Goal: Task Accomplishment & Management: Manage account settings

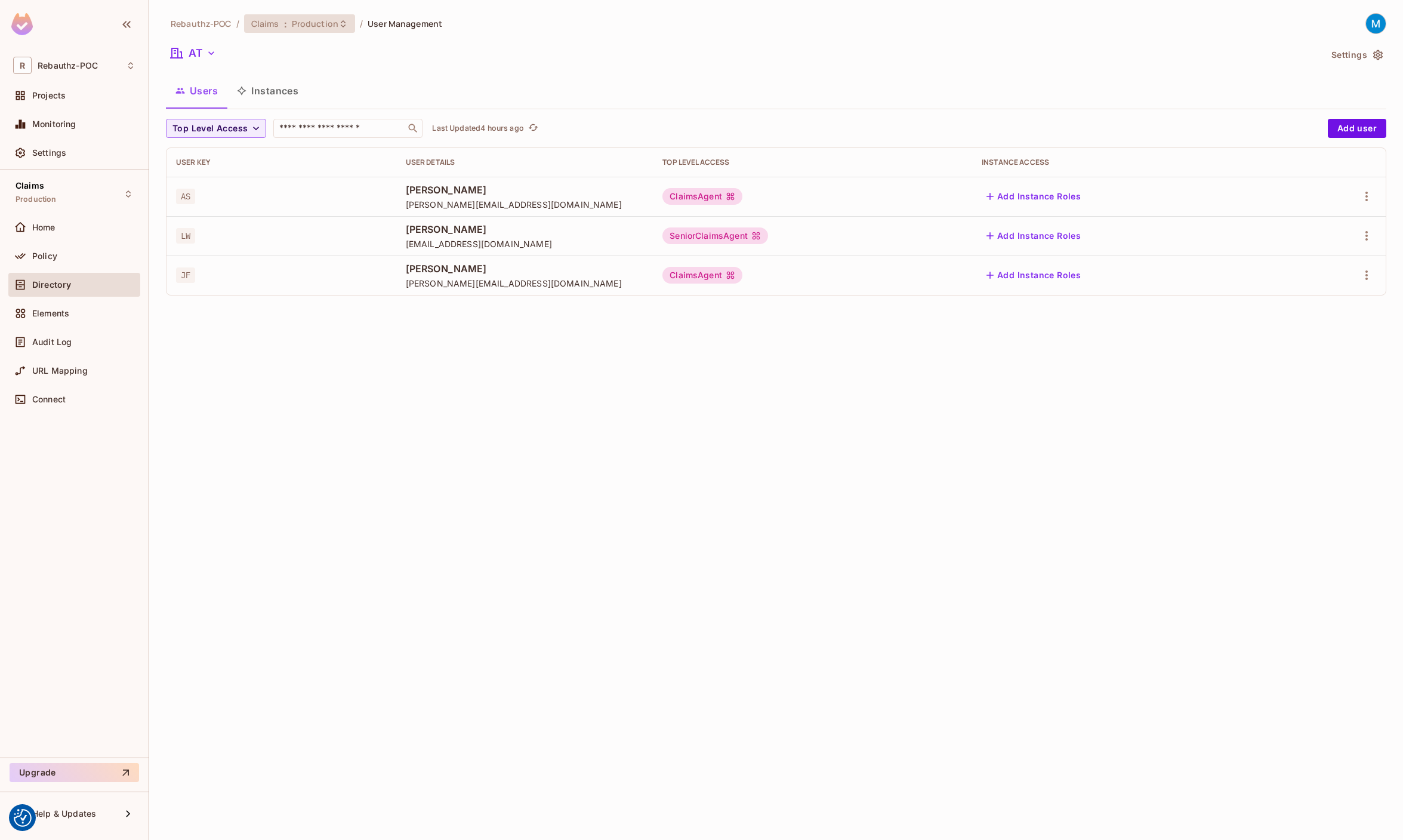
click at [279, 23] on div "Claims : Production" at bounding box center [292, 23] width 82 height 11
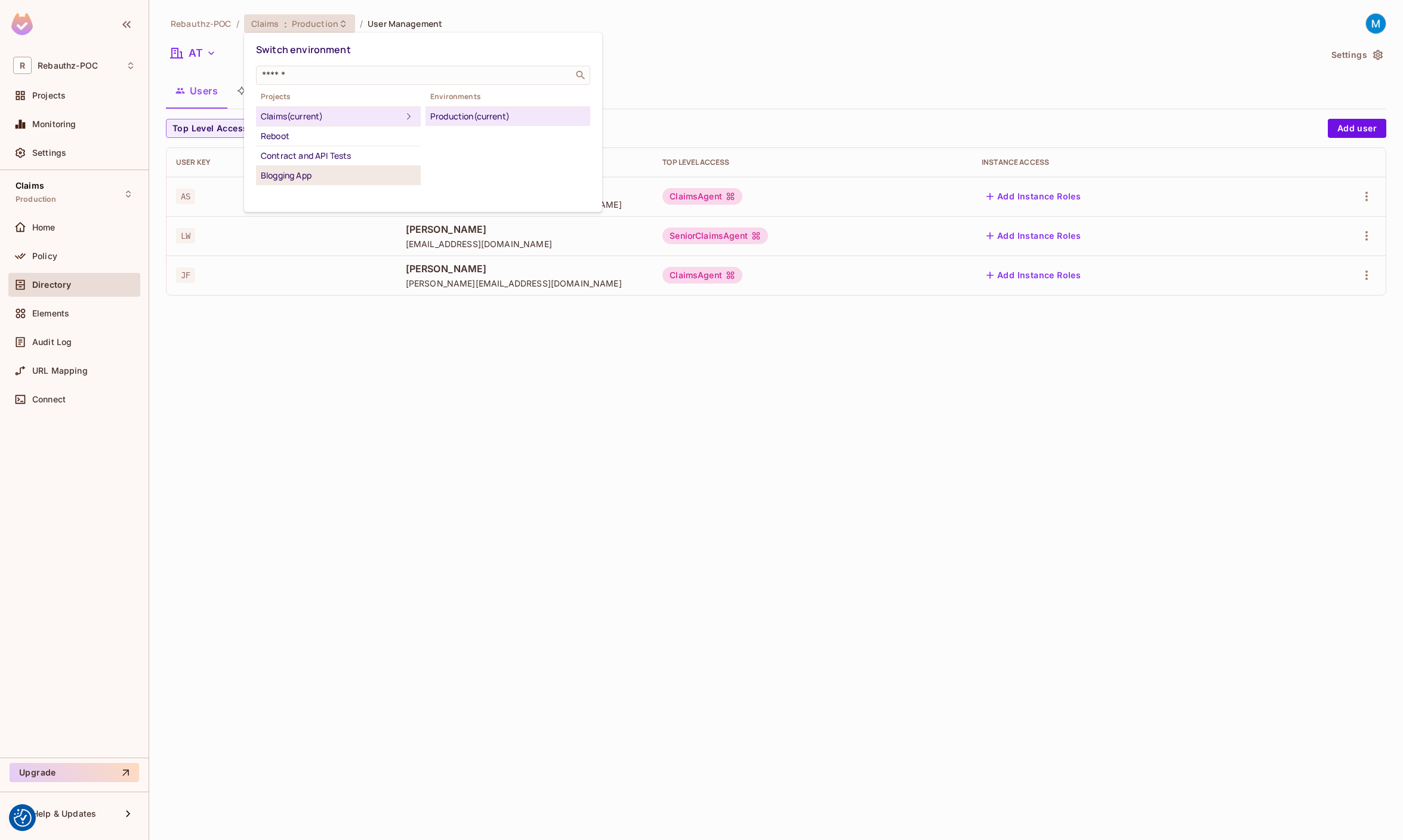
click at [306, 173] on div "Blogging App" at bounding box center [338, 175] width 155 height 14
click at [468, 116] on div "Development" at bounding box center [508, 116] width 155 height 14
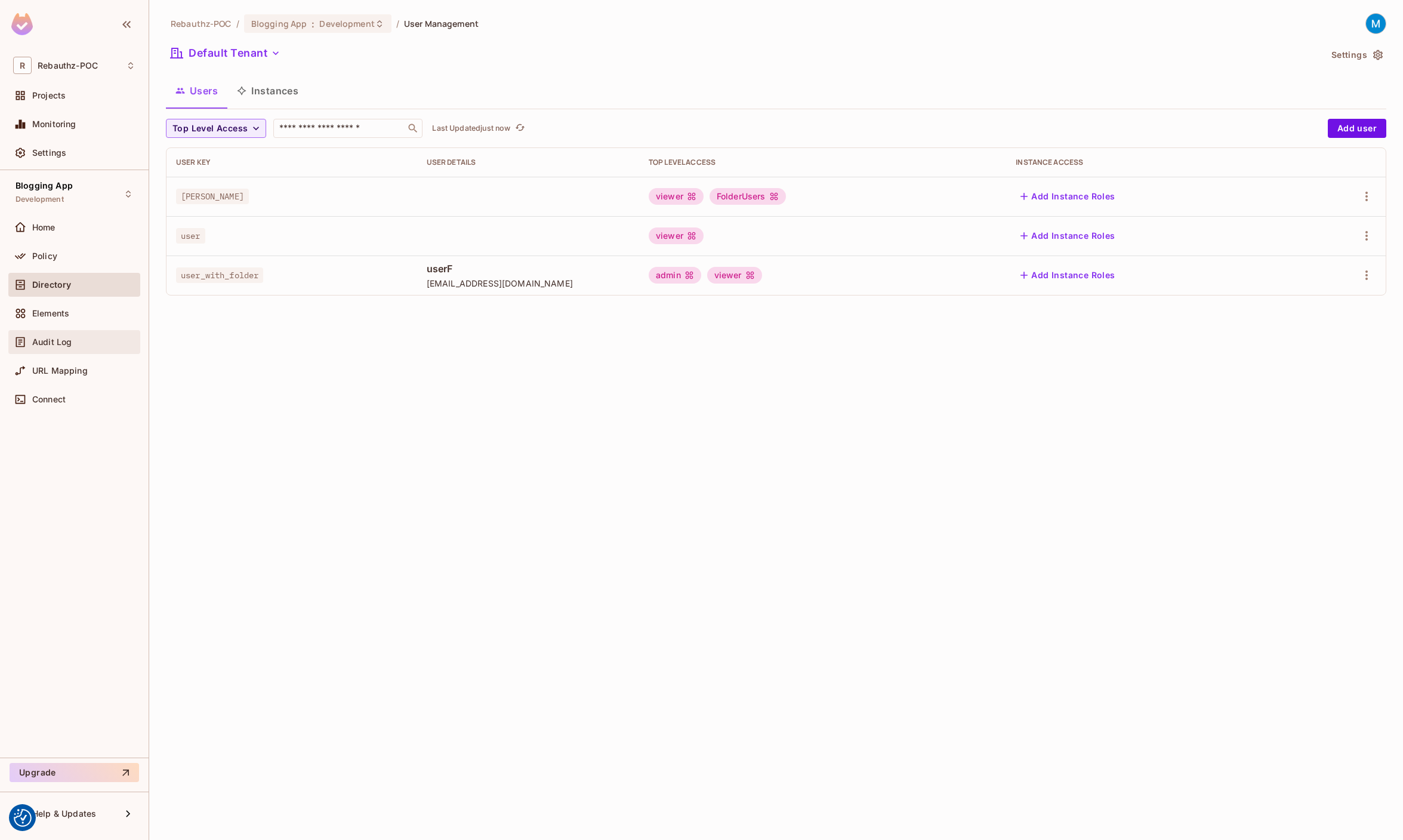
click at [59, 345] on span "Audit Log" at bounding box center [52, 342] width 40 height 9
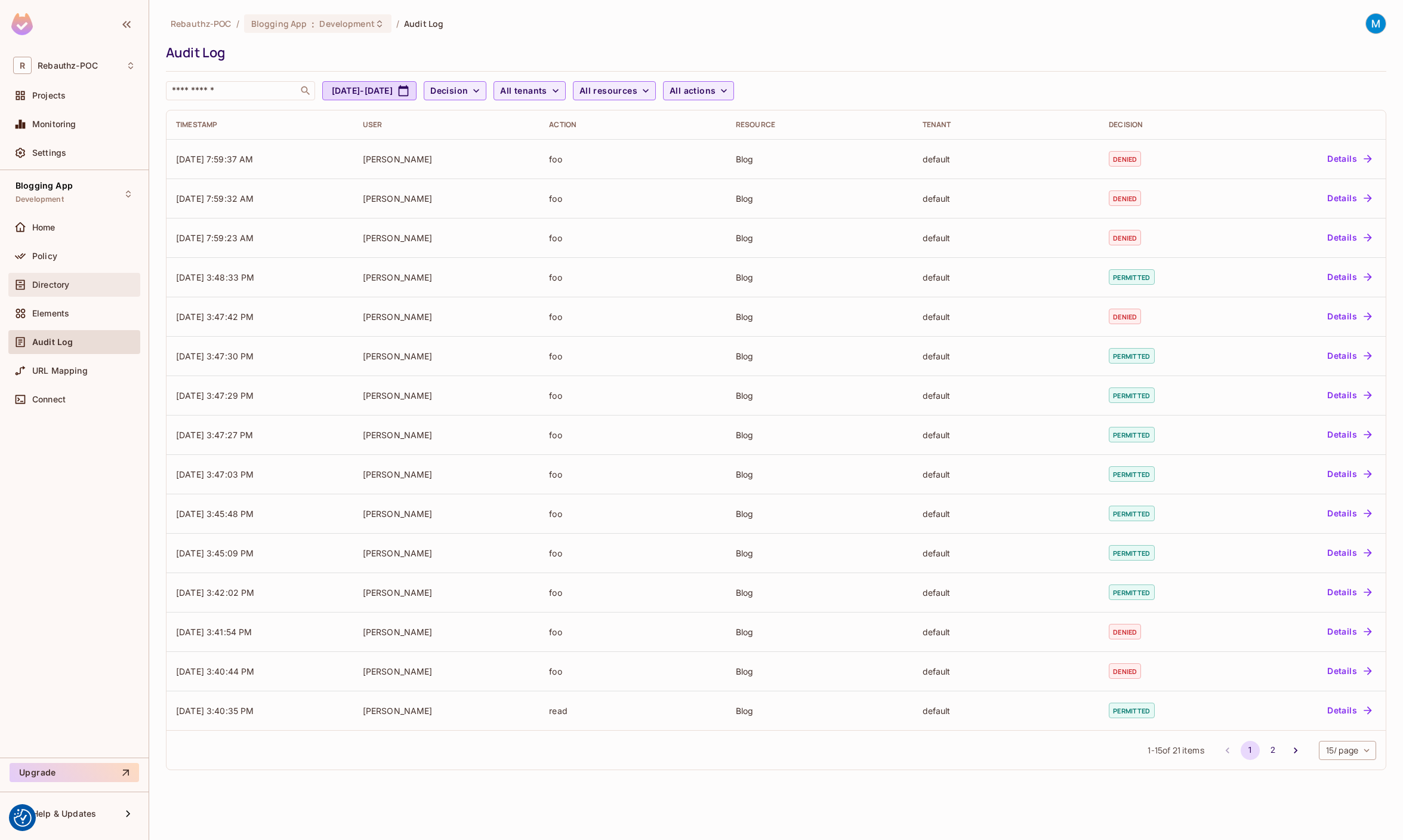
click at [63, 280] on span "Directory" at bounding box center [51, 285] width 37 height 9
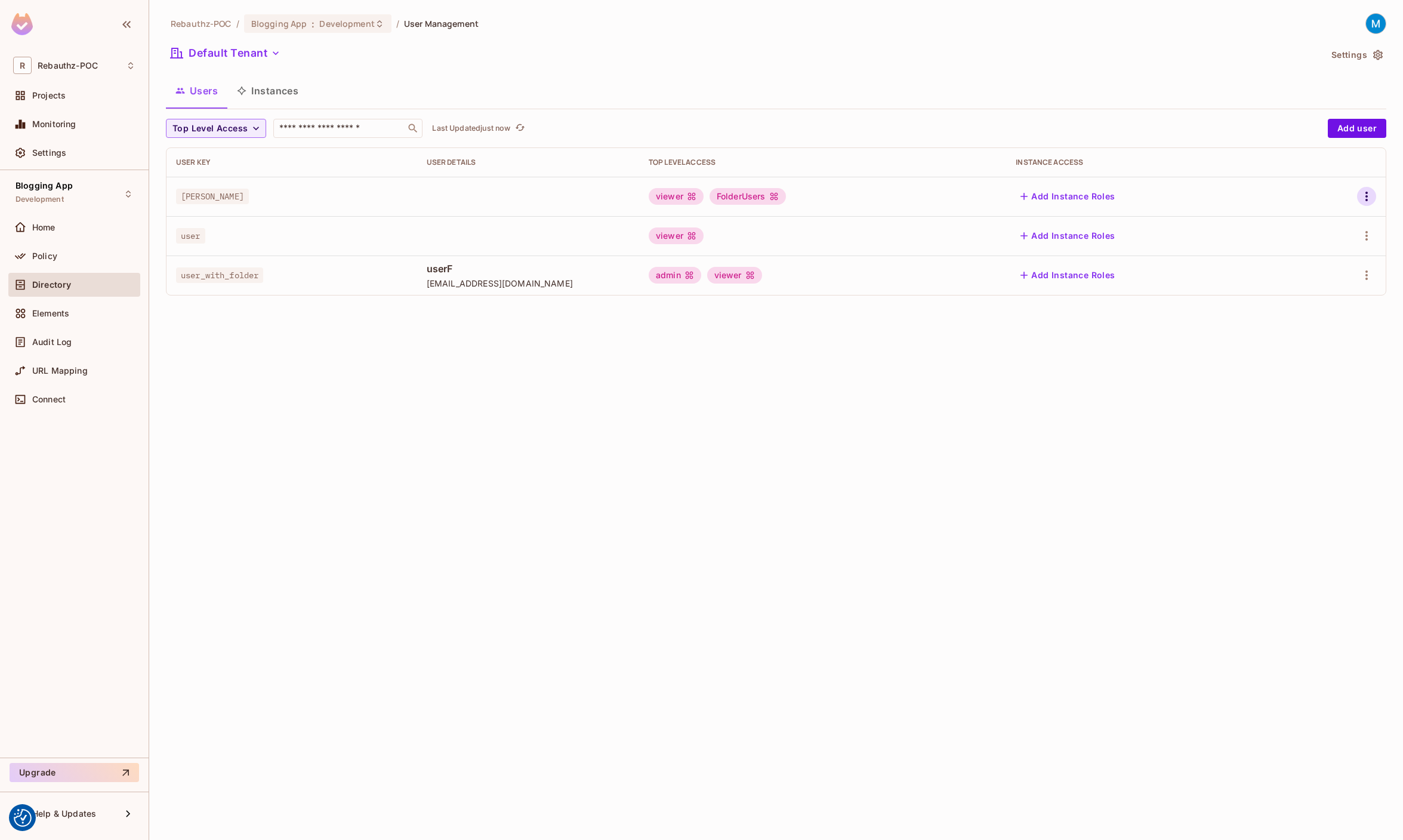
click at [1368, 198] on icon "button" at bounding box center [1366, 196] width 14 height 14
click at [1330, 247] on div "Edit Attributes" at bounding box center [1325, 250] width 59 height 12
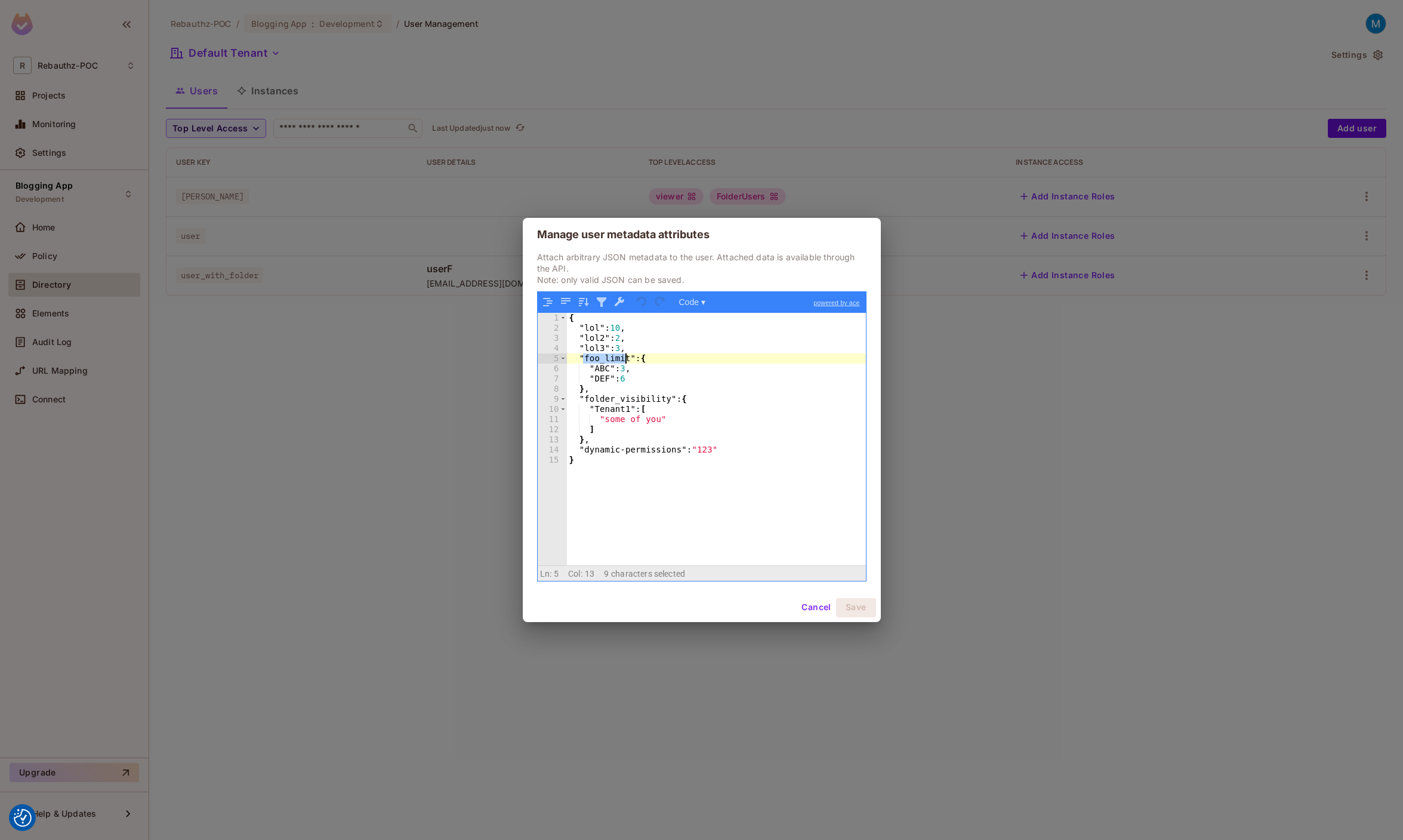
drag, startPoint x: 583, startPoint y: 360, endPoint x: 631, endPoint y: 357, distance: 48.1
click at [631, 357] on div "{ "lol" : 10 , "lol2" : 2 , "lol3" : 3 , "foo_limit" : { "ABC" : 3 , "DEF" : 6 …" at bounding box center [717, 448] width 299 height 272
drag, startPoint x: 591, startPoint y: 370, endPoint x: 617, endPoint y: 370, distance: 26.0
click at [617, 370] on div "{ "lol" : 10 , "lol2" : 2 , "lol3" : 3 , "foo_limit" : { "ABC" : 3 , "DEF" : 6 …" at bounding box center [717, 448] width 299 height 272
drag, startPoint x: 641, startPoint y: 402, endPoint x: 690, endPoint y: 402, distance: 49.0
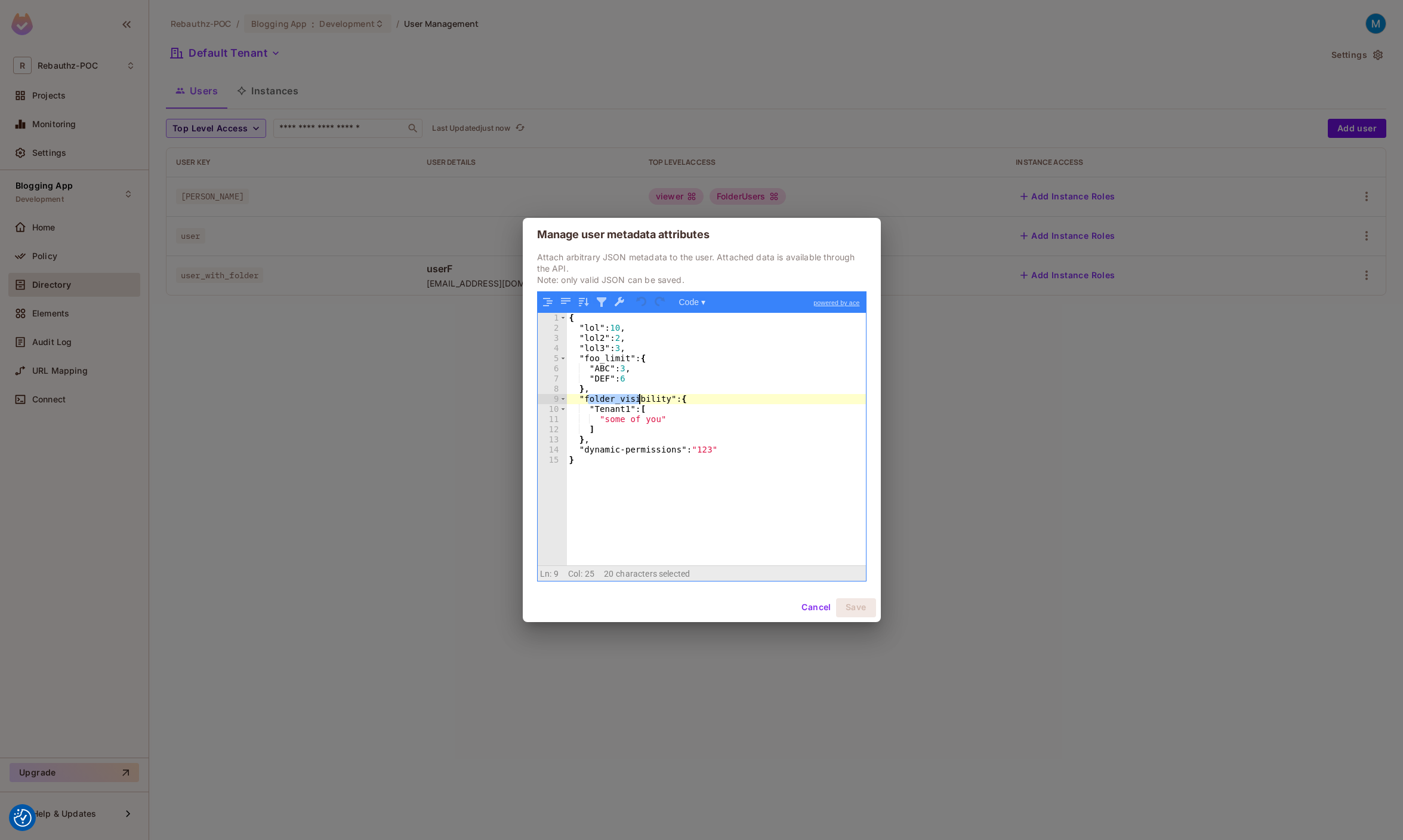
click at [691, 402] on div "{ "lol" : 10 , "lol2" : 2 , "lol3" : 3 , "foo_limit" : { "ABC" : 3 , "DEF" : 6 …" at bounding box center [717, 448] width 299 height 272
drag, startPoint x: 594, startPoint y: 411, endPoint x: 650, endPoint y: 410, distance: 56.0
click at [650, 410] on div "{ "lol" : 10 , "lol2" : 2 , "lol3" : 3 , "foo_limit" : { "ABC" : 3 , "DEF" : 6 …" at bounding box center [717, 448] width 299 height 272
click at [607, 432] on div "{ "lol" : 10 , "lol2" : 2 , "lol3" : 3 , "foo_limit" : { "ABC" : 3 , "DEF" : 6 …" at bounding box center [717, 448] width 299 height 272
click at [672, 465] on div "{ "lol" : 10 , "lol2" : 2 , "lol3" : 3 , "foo_limit" : { "ABC" : 3 , "DEF" : 6 …" at bounding box center [717, 448] width 299 height 272
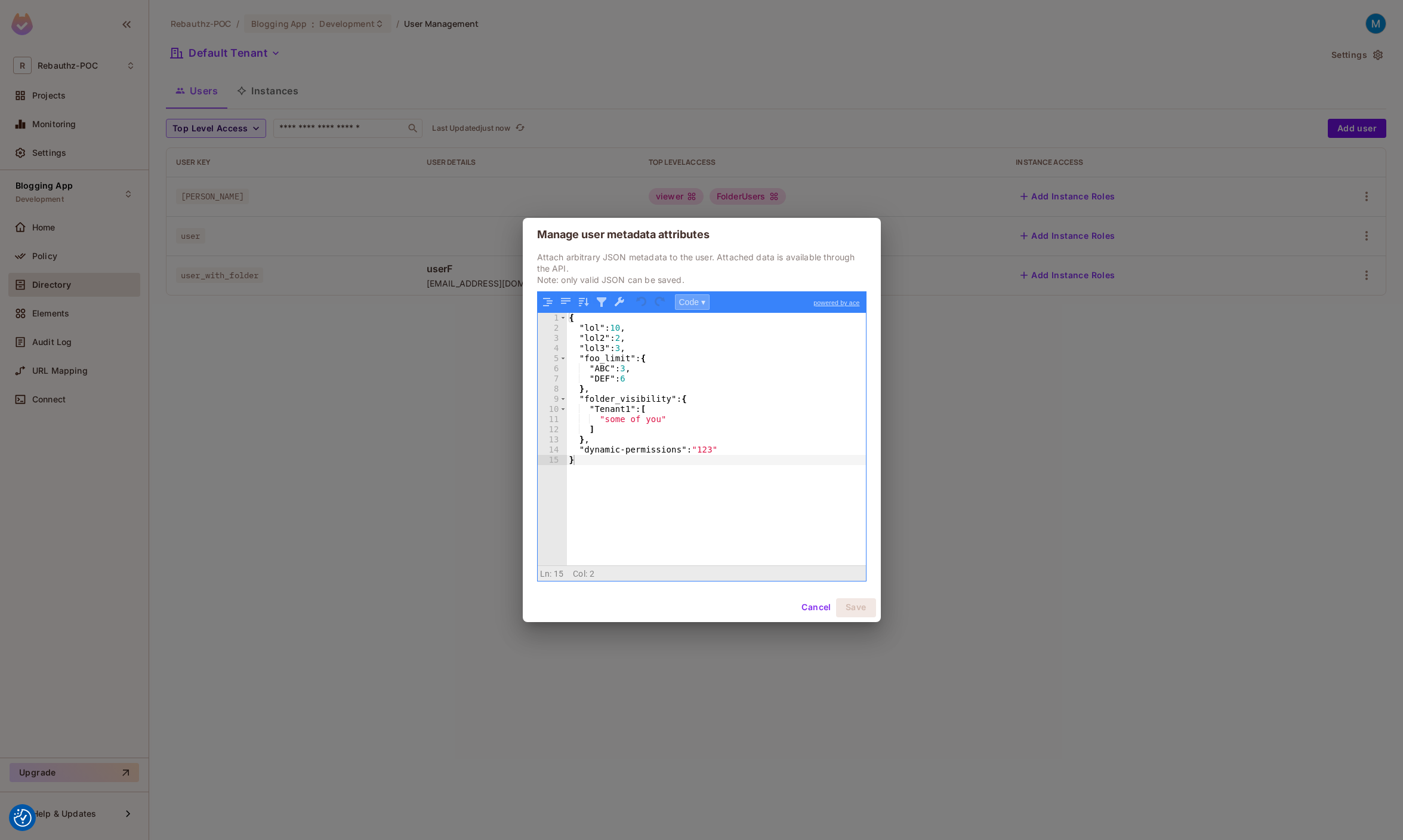
click at [696, 302] on button "Code ▾" at bounding box center [691, 301] width 34 height 16
click at [704, 329] on div "Tree" at bounding box center [711, 333] width 71 height 14
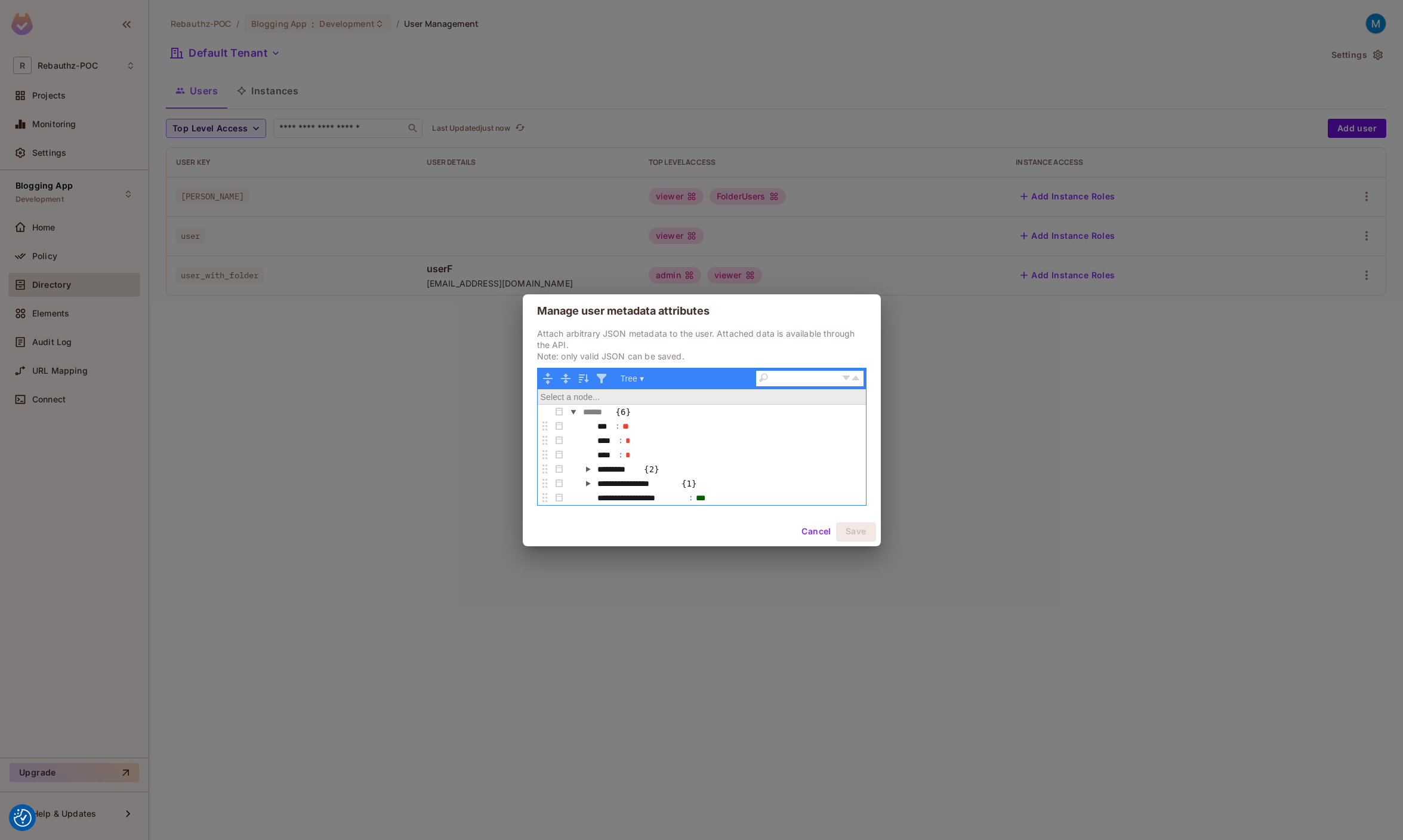
click at [586, 472] on button "button" at bounding box center [587, 469] width 14 height 14
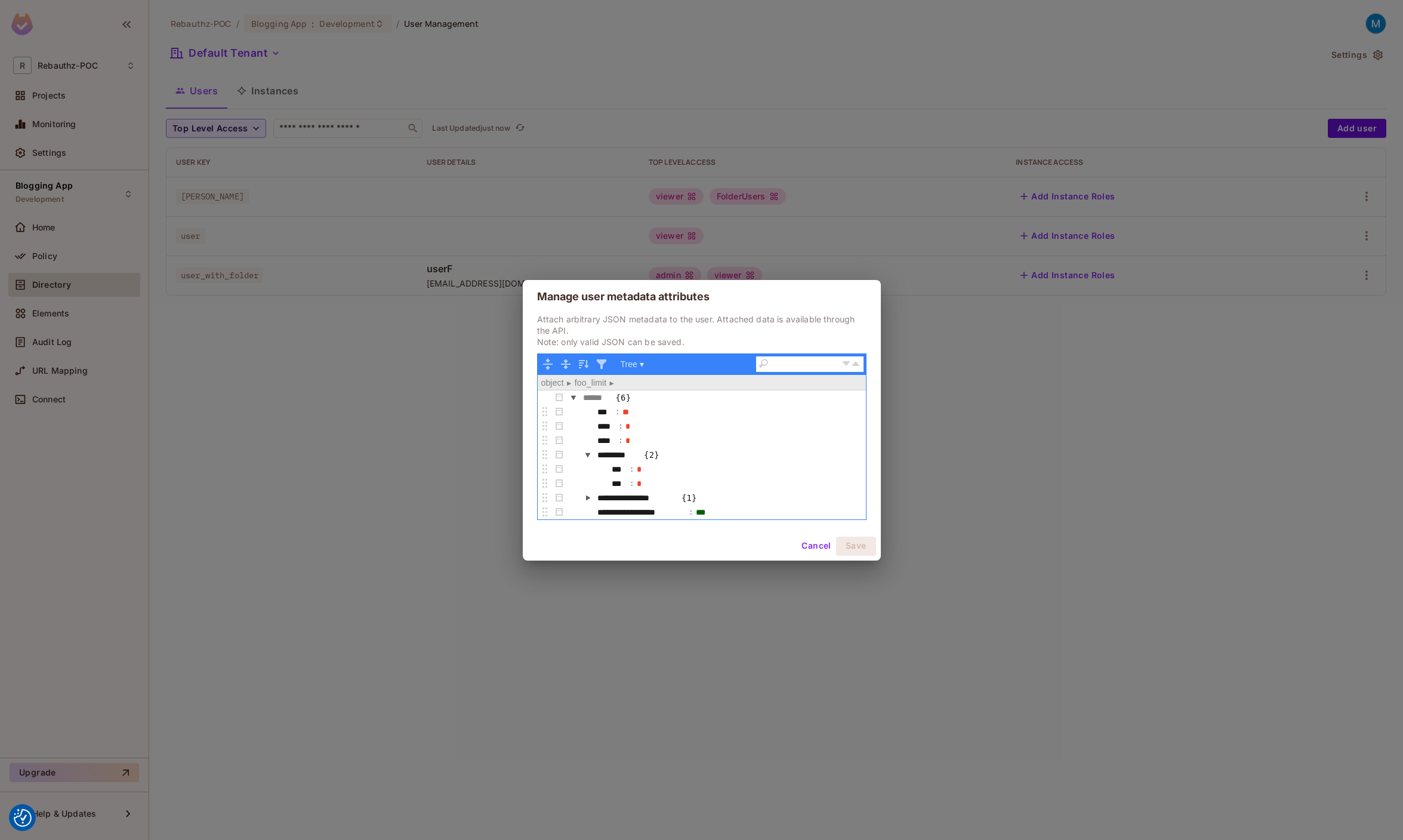
click at [588, 455] on button "button" at bounding box center [587, 454] width 14 height 14
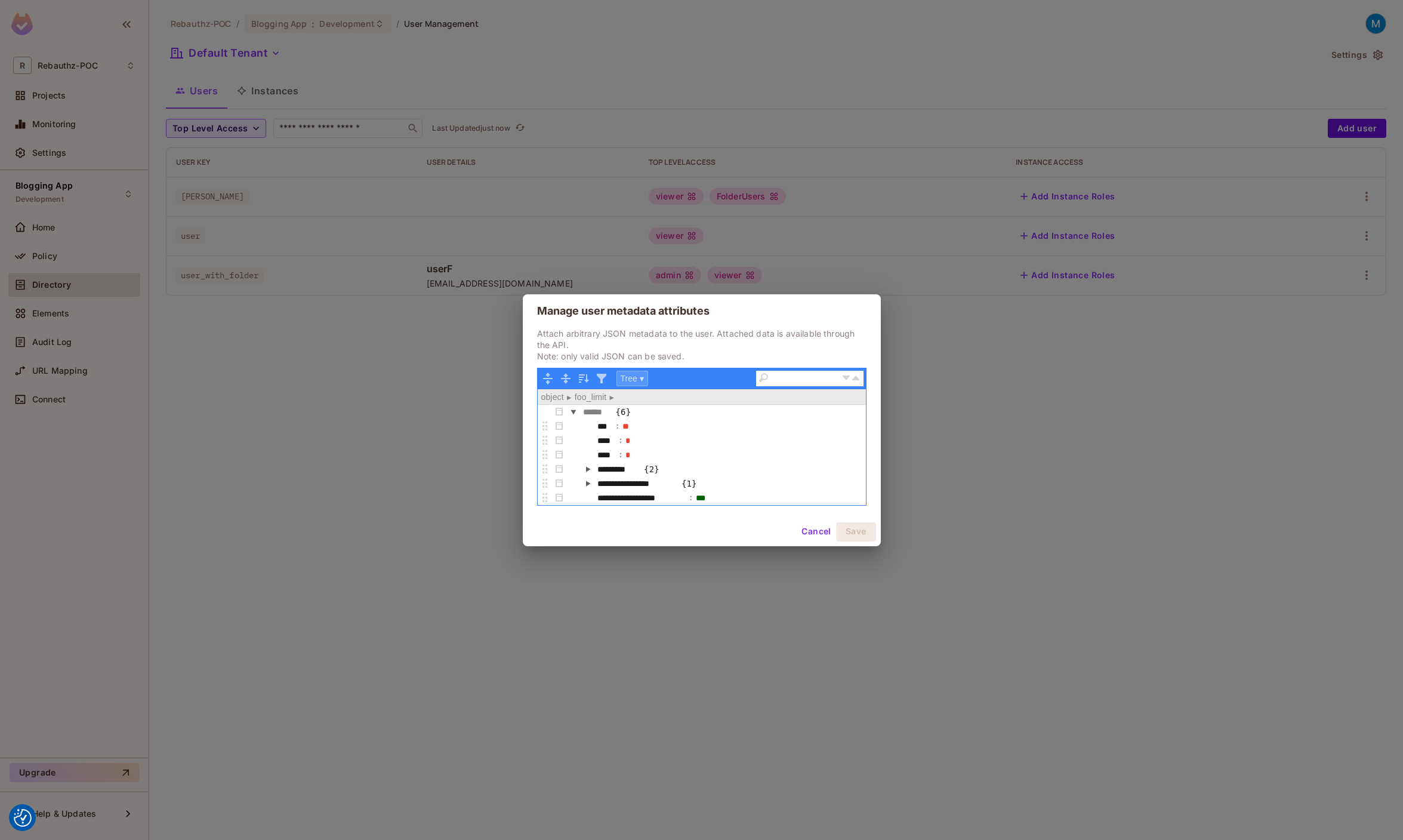
click at [644, 377] on button "Tree ▾" at bounding box center [632, 378] width 31 height 16
click at [650, 395] on div "Code" at bounding box center [653, 395] width 71 height 14
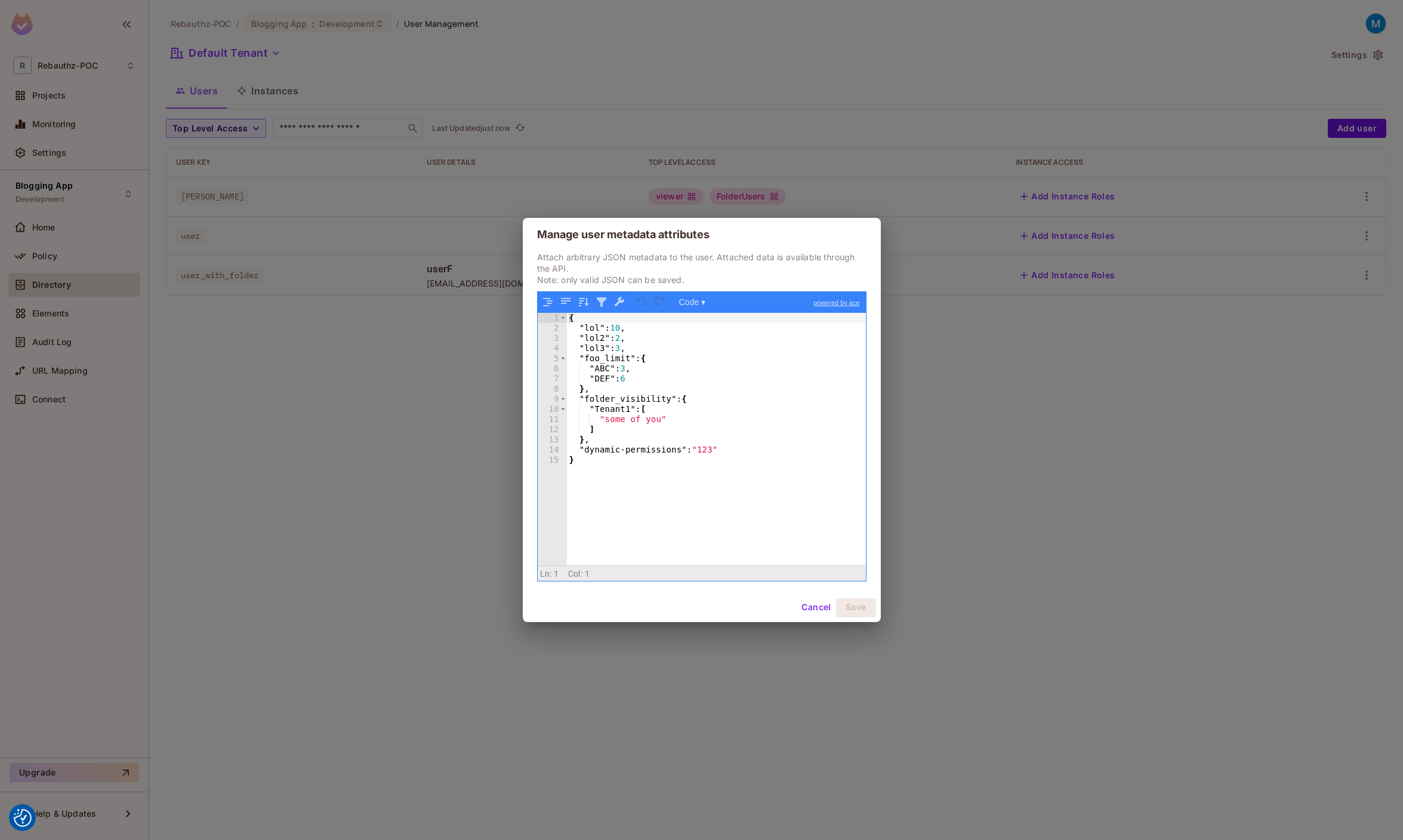
click at [815, 607] on button "Cancel" at bounding box center [816, 607] width 39 height 19
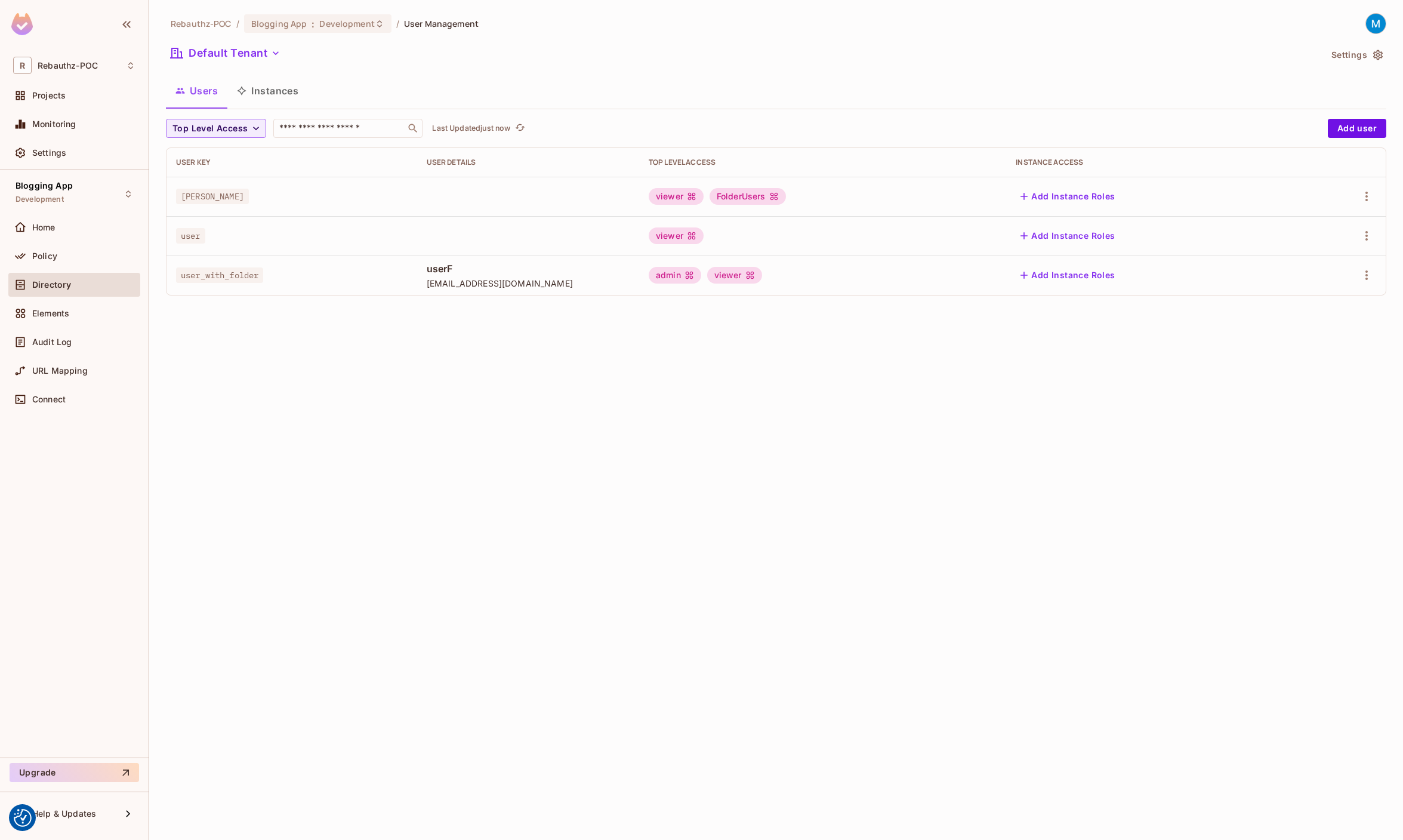
click at [1362, 53] on button "Settings" at bounding box center [1357, 55] width 60 height 19
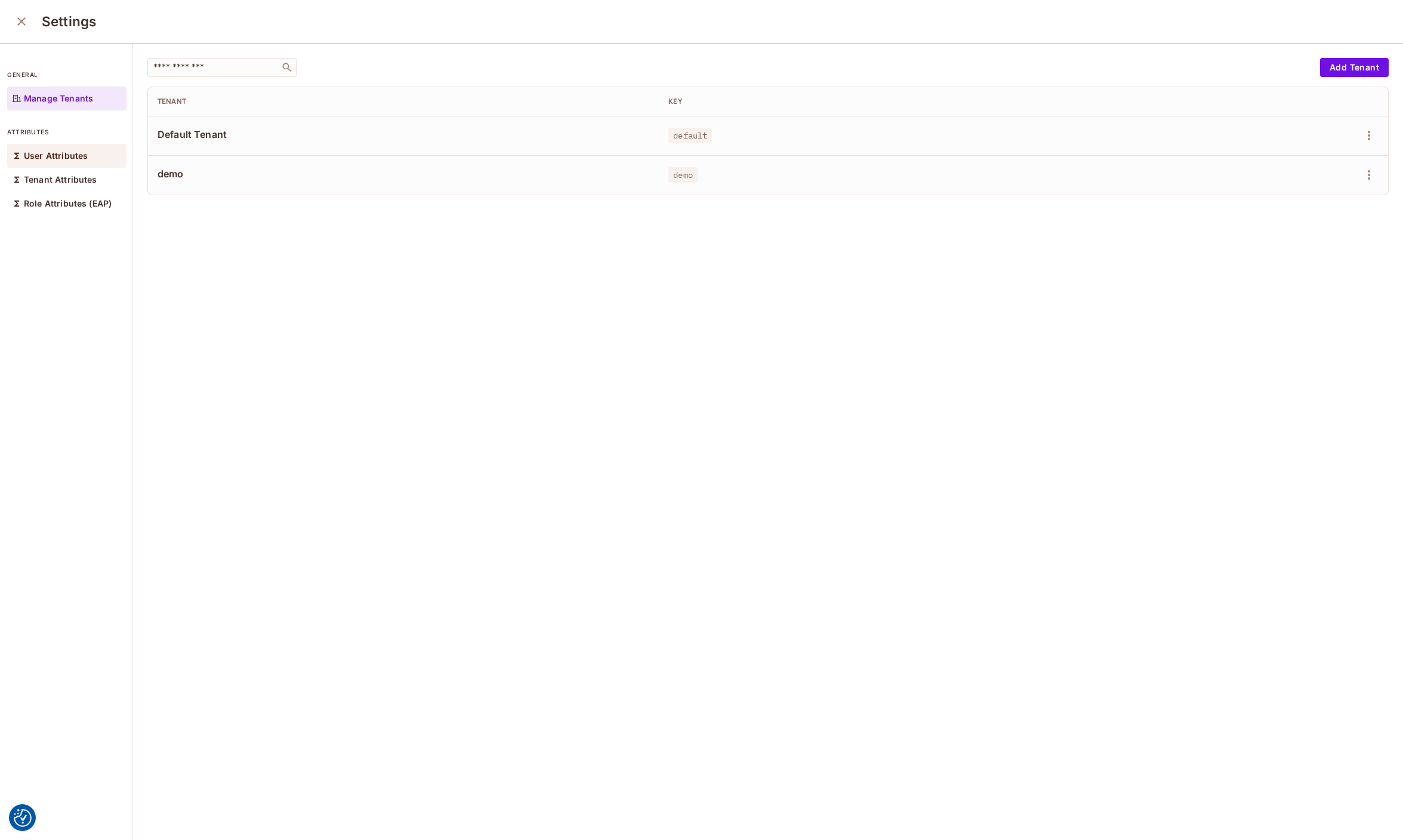
click at [46, 158] on p "User Attributes" at bounding box center [55, 155] width 64 height 9
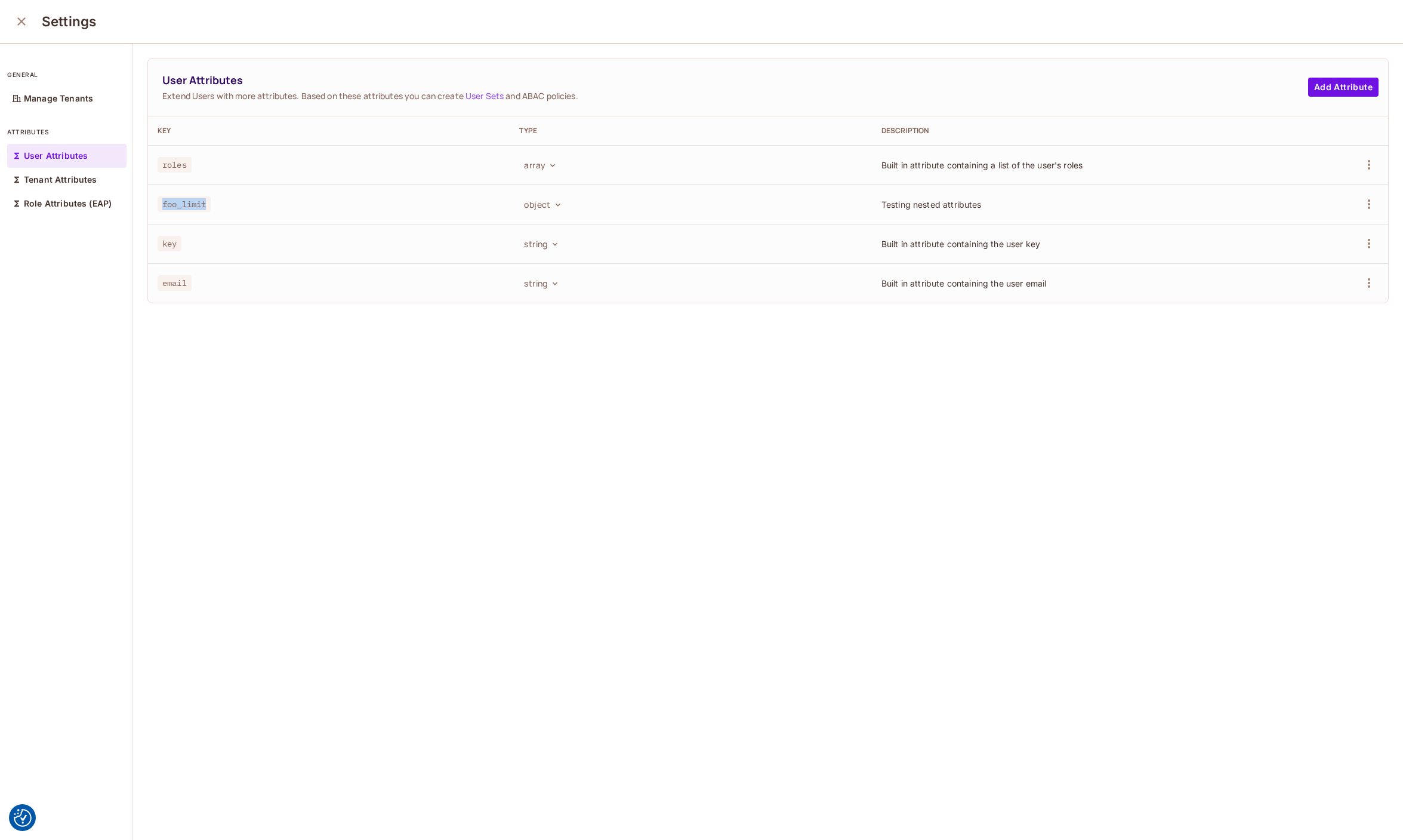
drag, startPoint x: 161, startPoint y: 205, endPoint x: 207, endPoint y: 205, distance: 46.0
click at [207, 205] on span "foo_limit" at bounding box center [183, 203] width 53 height 16
drag, startPoint x: 560, startPoint y: 208, endPoint x: 500, endPoint y: 208, distance: 60.0
click at [500, 208] on tr "foo_limit object Testing nested attributes" at bounding box center [768, 204] width 1240 height 40
click at [20, 24] on icon "close" at bounding box center [20, 20] width 14 height 14
